Goal: Find specific page/section: Find specific page/section

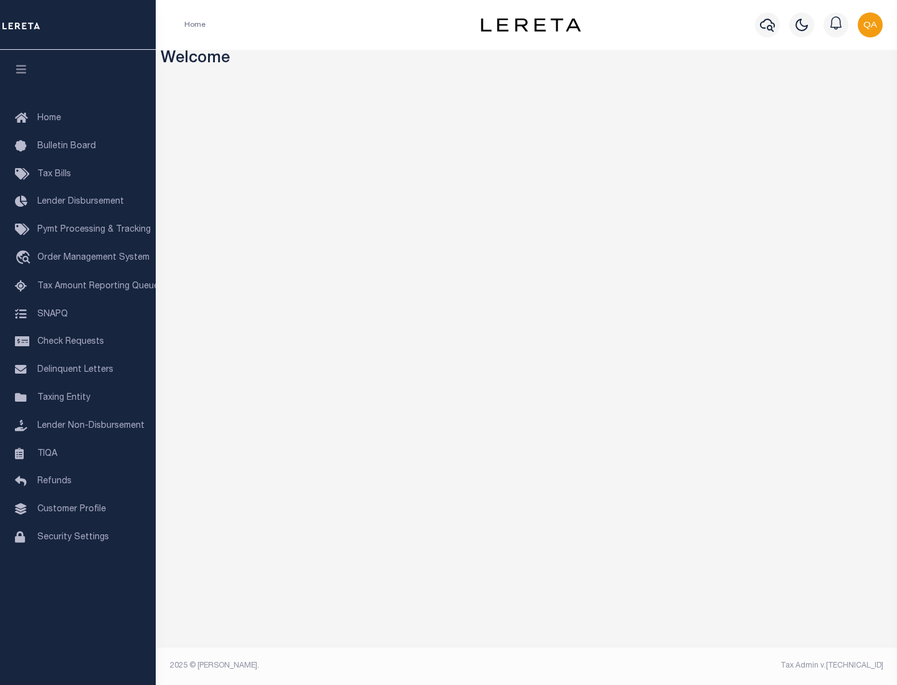
click at [78, 453] on link "TIQA" at bounding box center [78, 454] width 156 height 28
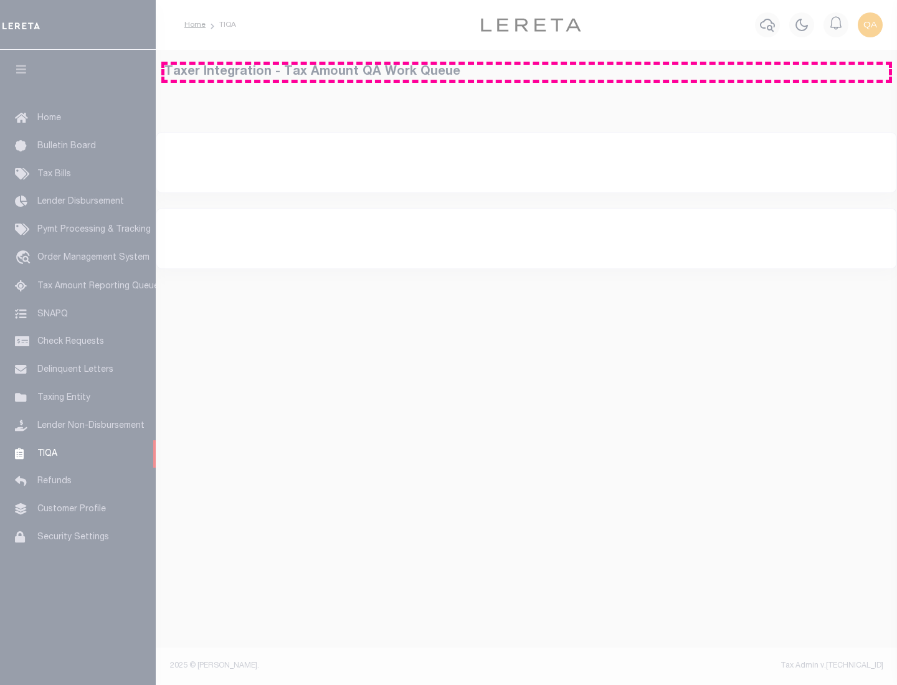
select select "200"
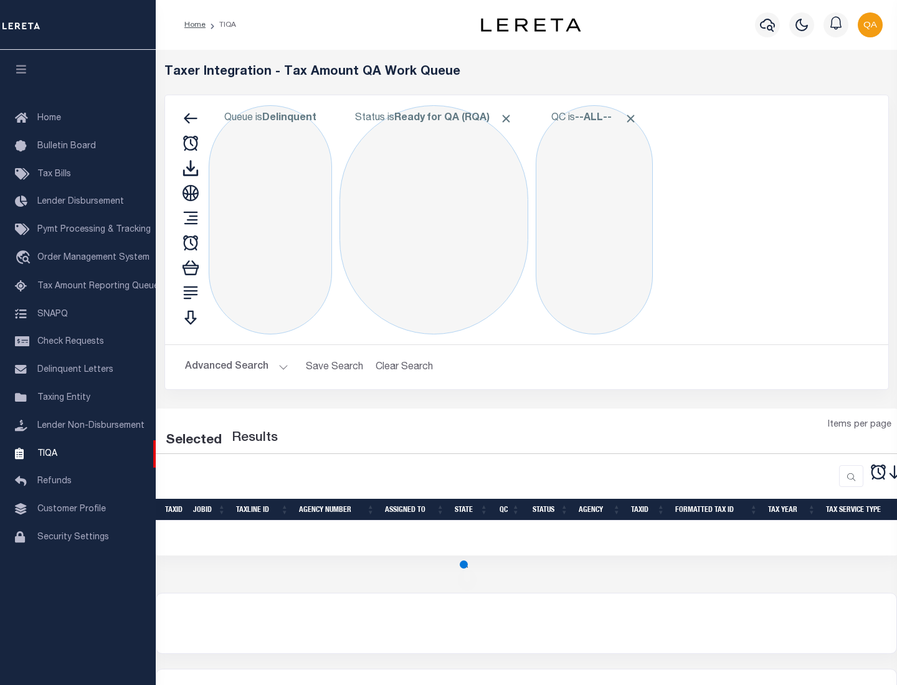
select select "200"
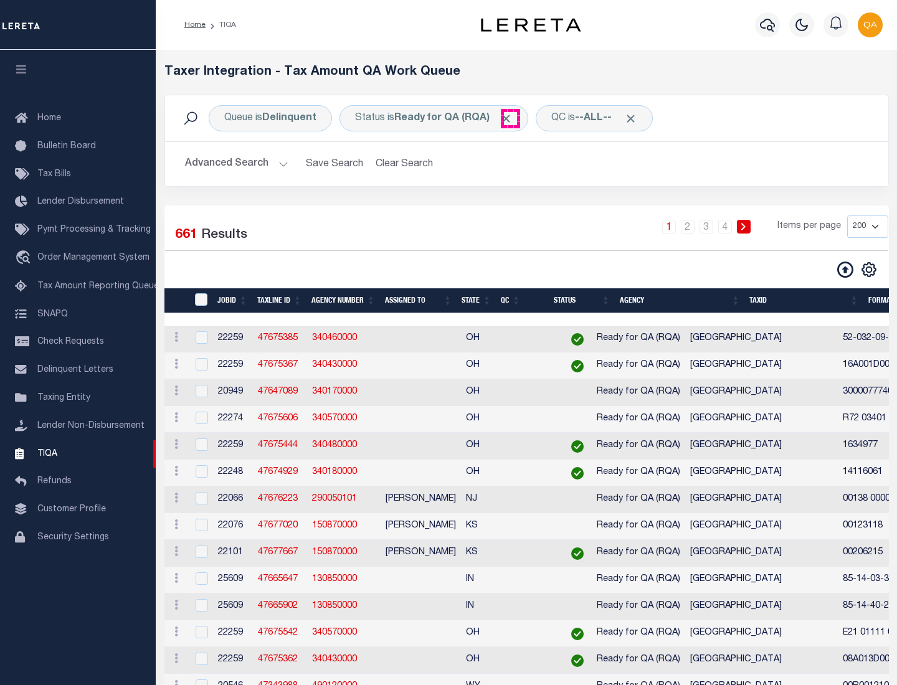
click at [510, 118] on span "Click to Remove" at bounding box center [505, 118] width 13 height 13
